Goal: Contribute content

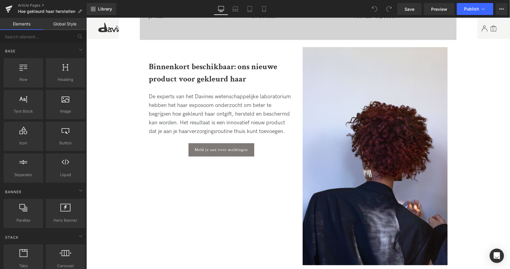
scroll to position [931, 0]
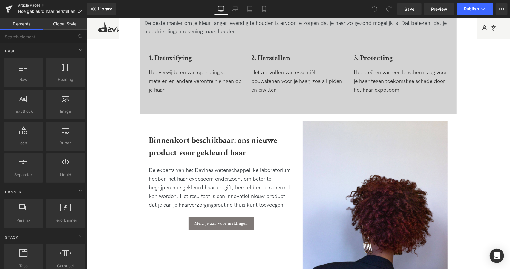
click at [32, 3] on link "Article Pages" at bounding box center [52, 5] width 69 height 5
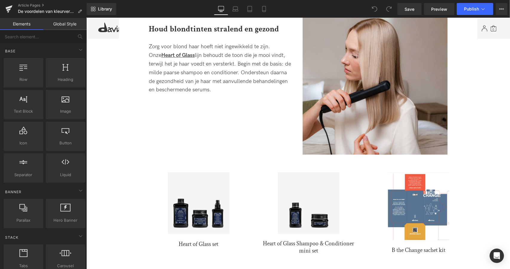
scroll to position [1198, 0]
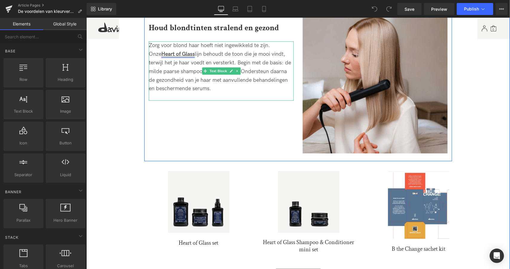
click at [174, 53] on u "Heart of Glass" at bounding box center [177, 54] width 33 height 6
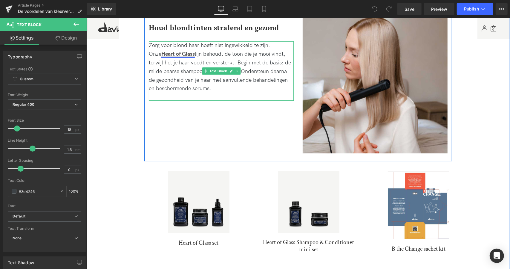
click at [167, 57] on u "Heart of Glass" at bounding box center [177, 54] width 33 height 6
click at [164, 55] on u "Heart of Glass" at bounding box center [177, 54] width 33 height 6
click at [161, 51] on u "Heart of Glass" at bounding box center [177, 54] width 33 height 6
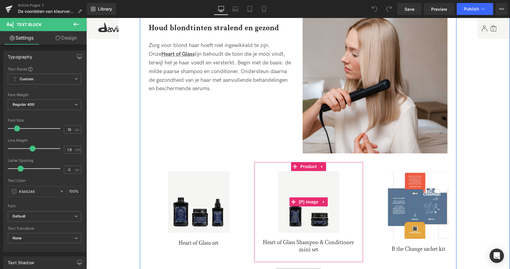
scroll to position [1241, 0]
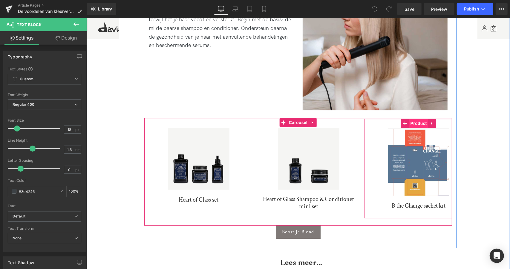
click at [416, 125] on span "Product" at bounding box center [418, 122] width 19 height 9
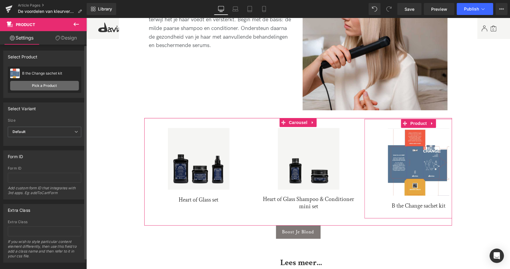
click at [51, 85] on link "Pick a Product" at bounding box center [44, 86] width 69 height 10
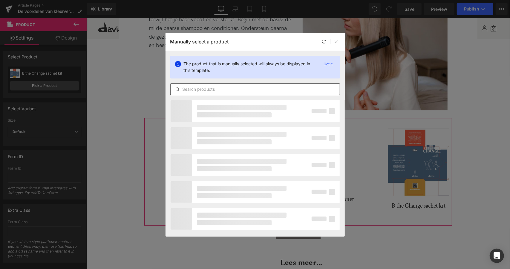
click at [239, 89] on input "text" at bounding box center [255, 89] width 169 height 7
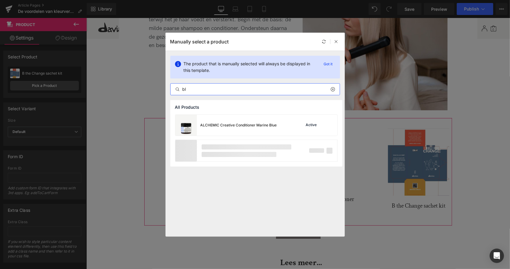
type input "b"
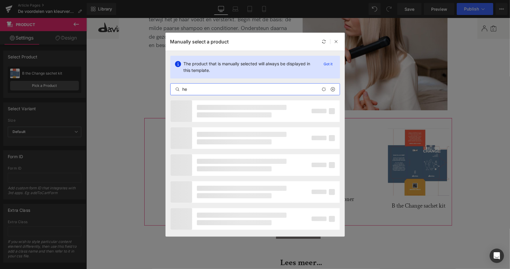
type input "h"
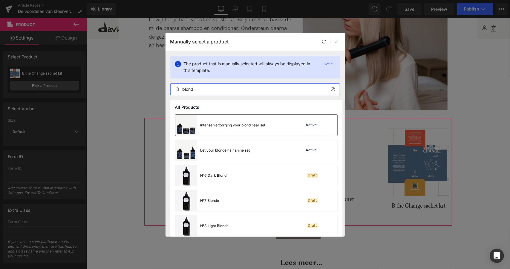
type input "blond"
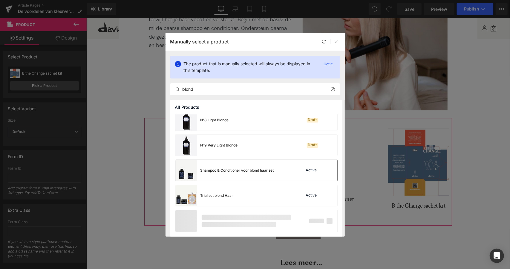
drag, startPoint x: 229, startPoint y: 130, endPoint x: 219, endPoint y: 170, distance: 40.8
click at [219, 170] on div "Shampoo & Conditioner voor blond haar set" at bounding box center [238, 169] width 74 height 5
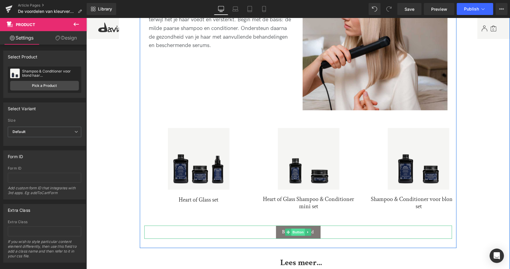
click at [298, 232] on span "Button" at bounding box center [298, 231] width 14 height 7
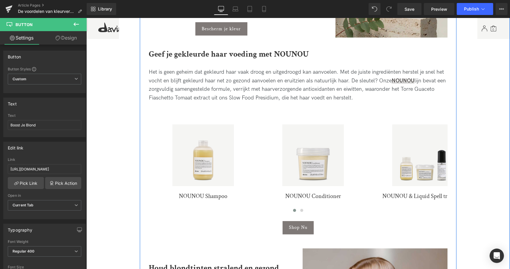
scroll to position [958, 0]
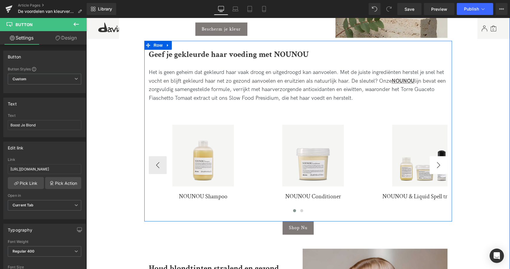
click at [440, 165] on button "›" at bounding box center [439, 164] width 18 height 18
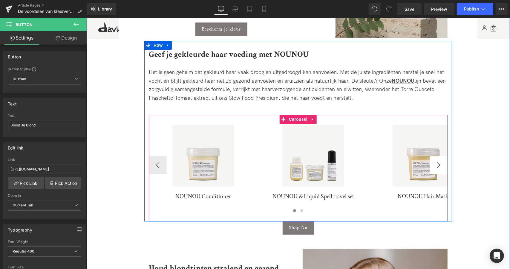
click at [441, 167] on button "›" at bounding box center [439, 164] width 18 height 18
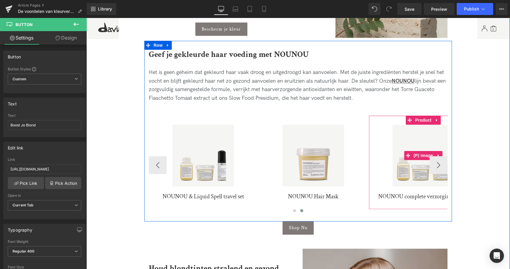
click at [441, 166] on img at bounding box center [424, 155] width 62 height 62
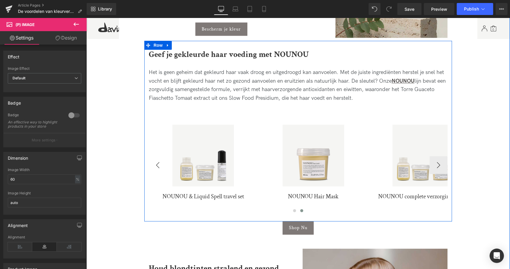
click at [156, 160] on button "‹" at bounding box center [158, 164] width 18 height 18
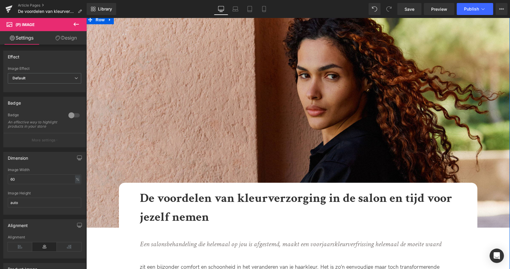
scroll to position [0, 0]
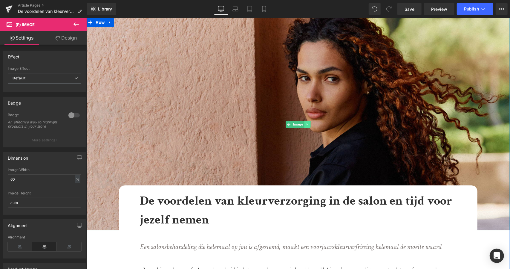
click at [307, 123] on icon at bounding box center [307, 124] width 1 height 2
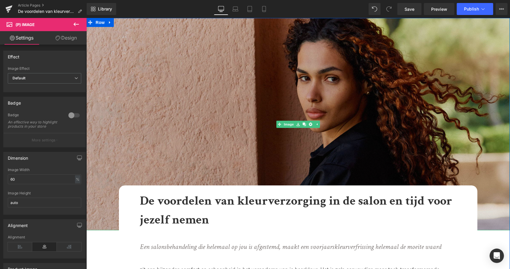
click at [246, 83] on img at bounding box center [298, 124] width 424 height 212
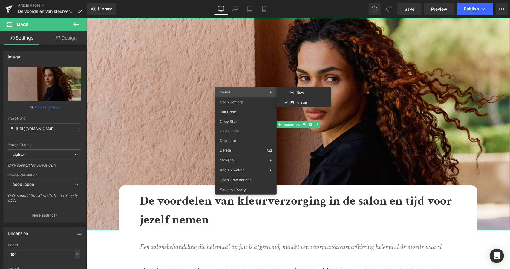
click at [235, 92] on span "Image" at bounding box center [245, 91] width 50 height 5
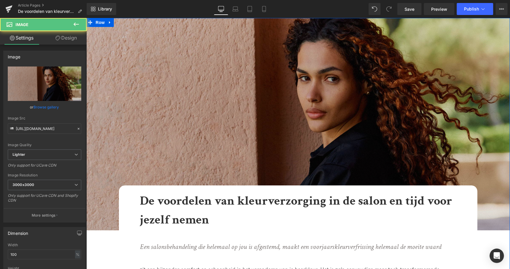
click at [173, 76] on img at bounding box center [298, 124] width 424 height 212
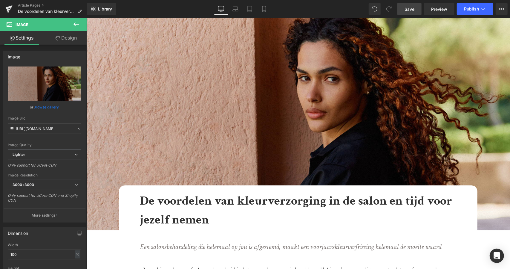
click at [410, 10] on span "Save" at bounding box center [410, 9] width 10 height 6
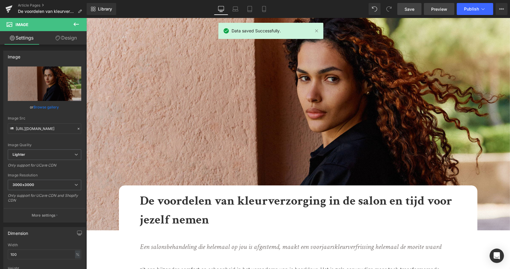
click at [433, 9] on span "Preview" at bounding box center [440, 9] width 16 height 6
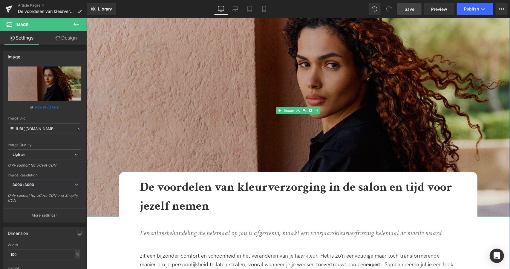
scroll to position [41, 0]
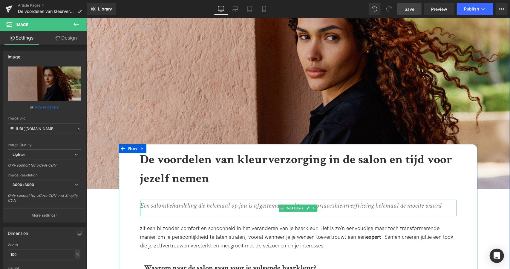
drag, startPoint x: 139, startPoint y: 207, endPoint x: 175, endPoint y: 207, distance: 36.2
click at [140, 207] on div "Een salonsbehandeling die helemaal op jou is afgestemd, maakt een voorjaarskleu…" at bounding box center [298, 207] width 317 height 16
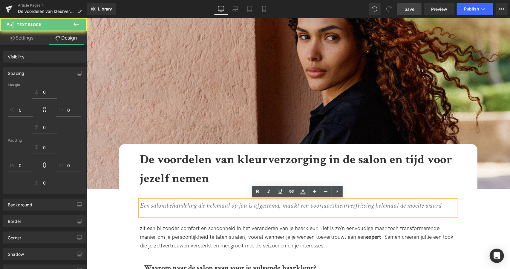
click at [178, 208] on icon "Een salonsbehandeling die helemaal op jou is afgestemd, maakt een voorjaarskleu…" at bounding box center [291, 204] width 302 height 9
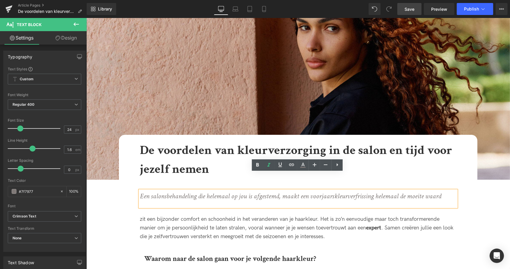
scroll to position [86, 0]
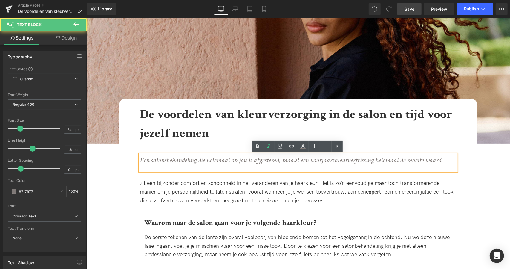
click at [377, 161] on icon "Een salonsbehandeling die helemaal op jou is afgestemd, maakt een voorjaarskleu…" at bounding box center [291, 159] width 302 height 9
click at [288, 160] on icon "Een salonsbehandeling die helemaal op jou is afgestemd, maakt een voorjaarskleu…" at bounding box center [291, 159] width 302 height 9
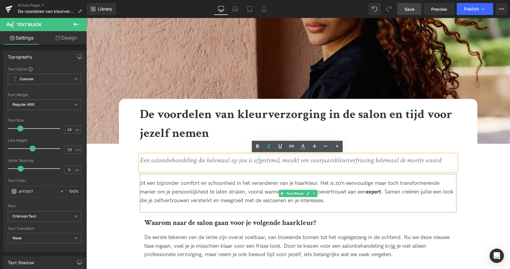
click at [144, 183] on div "zit een bijzonder comfort en schoonheid in het veranderen van je haarkleur. Het…" at bounding box center [298, 192] width 317 height 38
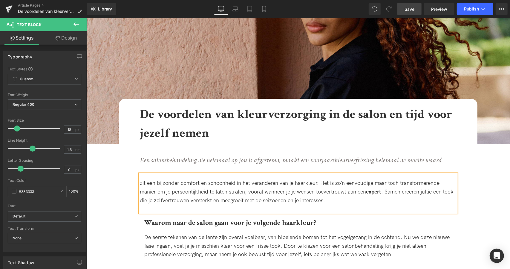
click at [243, 186] on div "zit een bijzonder comfort en schoonheid in het veranderen van je haarkleur. Het…" at bounding box center [298, 192] width 317 height 38
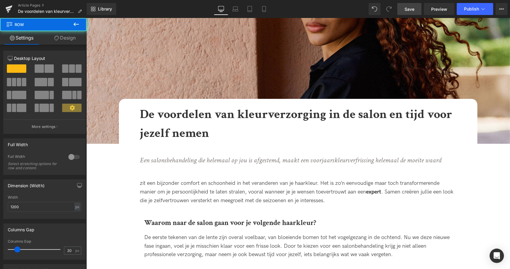
click at [86, 18] on div at bounding box center [86, 18] width 0 height 0
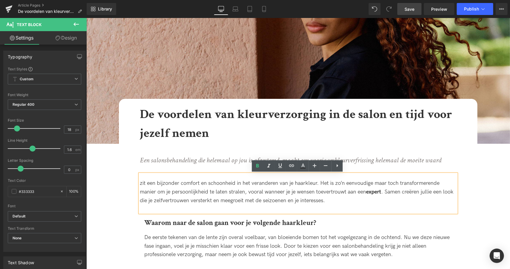
click at [141, 182] on div "zit een bijzonder comfort en schoonheid in het veranderen van je haarkleur. Het…" at bounding box center [298, 192] width 317 height 38
click at [259, 157] on icon "Een salonsbehandeling die helemaal op jou is afgestemd, maakt een voorjaarskleu…" at bounding box center [291, 159] width 302 height 9
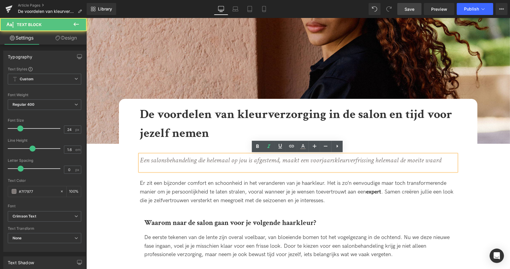
click at [286, 158] on icon "Een salonsbehandeling die helemaal op jou is afgestemd, maakt een voorjaarskleu…" at bounding box center [291, 159] width 302 height 9
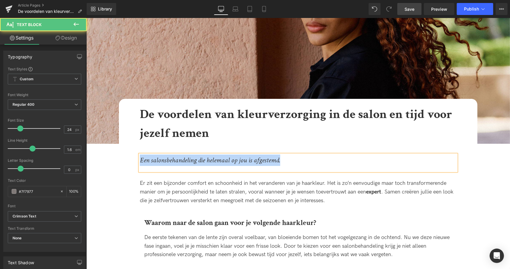
drag, startPoint x: 289, startPoint y: 160, endPoint x: 61, endPoint y: 165, distance: 227.6
copy icon "Een salonsbehandeling die helemaal op jou is afgestemd."
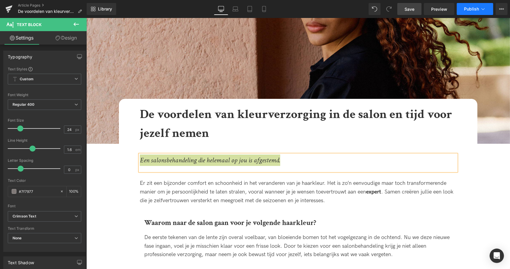
click at [479, 8] on button "Publish" at bounding box center [475, 9] width 36 height 12
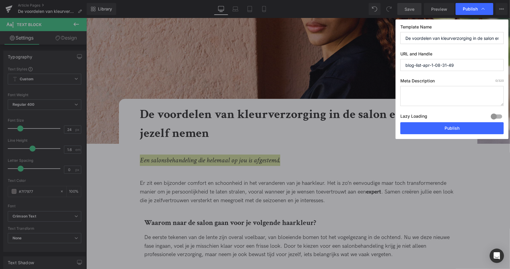
click at [432, 91] on textarea at bounding box center [452, 96] width 103 height 20
paste textarea "Een salonsbehandeling die helemaal op jou is afgestemd."
type textarea "Een salonsbehandeling die helemaal op jou is afgestemd."
click at [428, 37] on input "De voordelen van kleurverzorging in de salon en tijd voor jezelf nemen" at bounding box center [452, 38] width 103 height 12
click at [456, 65] on input "blog-list-apr-1-08-31-49" at bounding box center [452, 65] width 103 height 12
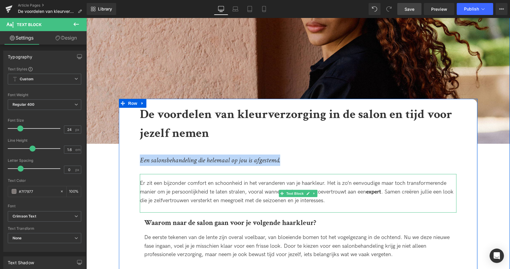
click at [182, 187] on div "Er zit een bijzonder comfort en schoonheid in het veranderen van je haarkleur. …" at bounding box center [298, 192] width 317 height 38
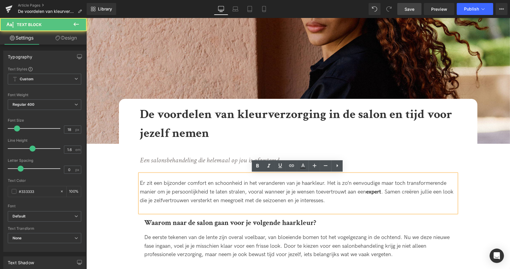
click at [140, 182] on div "Er zit een bijzonder comfort en schoonheid in het veranderen van je haarkleur. …" at bounding box center [298, 192] width 317 height 38
click at [361, 184] on div "Er zit een bijzonder comfort en schoonheid in het veranderen van je haarkleur. …" at bounding box center [298, 192] width 317 height 38
click at [86, 18] on lt-span "eenvoudige , maar" at bounding box center [86, 18] width 0 height 0
click at [321, 194] on div "Er zit een bijzonder comfort en schoonheid in het veranderen van je haarkleur. …" at bounding box center [298, 192] width 317 height 38
click at [381, 192] on strong "expert" at bounding box center [373, 191] width 15 height 6
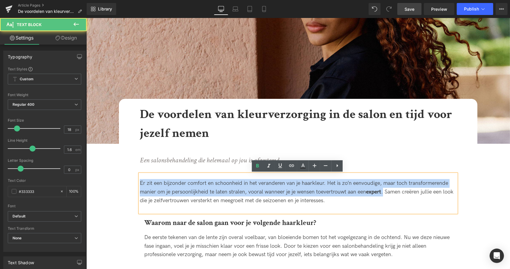
drag, startPoint x: 385, startPoint y: 191, endPoint x: 105, endPoint y: 179, distance: 280.7
copy div "Er zit een bijzonder comfort en schoonheid in het veranderen van je haarkleur. …"
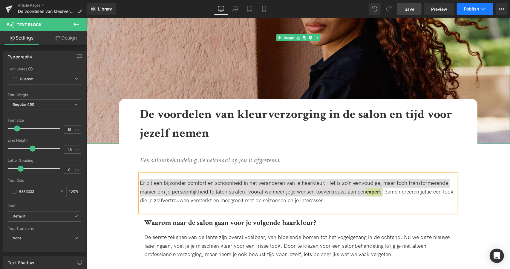
click at [476, 9] on span "Publish" at bounding box center [471, 9] width 15 height 5
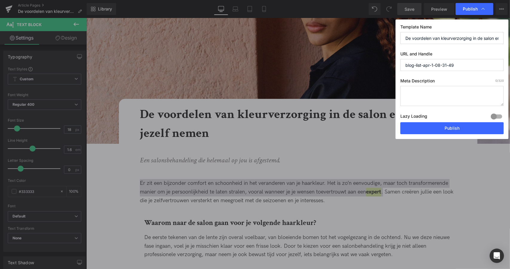
click at [452, 89] on textarea at bounding box center [452, 96] width 103 height 20
paste textarea "Er zit een bijzonder comfort en schoonheid in het veranderen van je haarkleur. …"
type textarea "Er zit een bijzonder comfort en schoonheid in het veranderen van je haarkleur. …"
click at [439, 38] on input "De voordelen van kleurverzorging in de salon en tijd voor jezelf nemen" at bounding box center [452, 38] width 103 height 12
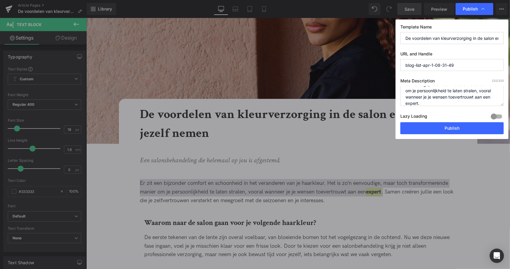
click at [463, 65] on input "blog-list-apr-1-08-31-49" at bounding box center [452, 65] width 103 height 12
drag, startPoint x: 469, startPoint y: 65, endPoint x: 306, endPoint y: 75, distance: 163.2
click at [306, 75] on div "Publish Template Name De voordelen van kleurverzorging in de salon en tijd voor…" at bounding box center [255, 134] width 510 height 269
paste input "De voordelen van kleurverzorging in de salon en tijd voor jezelf nemen"
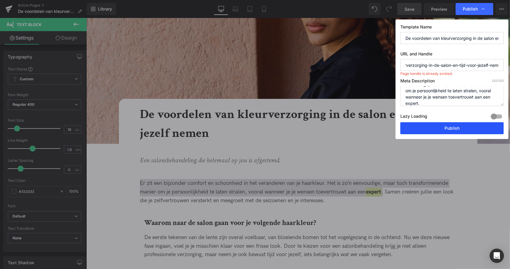
type input "de-voordelen-van-kleurverzorging-in-de-salon-en-tijd-voor-jezelf-nemen"
click at [443, 131] on button "Publish" at bounding box center [452, 128] width 103 height 12
click at [437, 66] on input "de-voordelen-van-kleurverzorging-in-de-salon-en-tijd-voor-jezelf-nemen" at bounding box center [452, 65] width 103 height 12
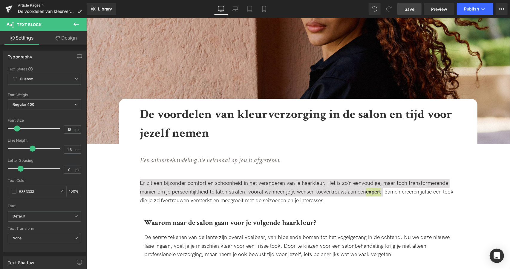
click at [31, 3] on link "Article Pages" at bounding box center [52, 5] width 69 height 5
